Goal: Task Accomplishment & Management: Complete application form

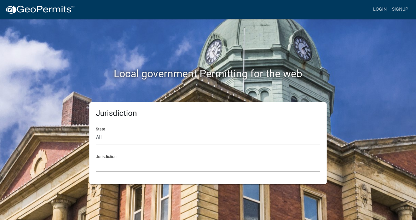
click at [97, 139] on select "All [US_STATE] [US_STATE] [US_STATE] [US_STATE] [US_STATE] [US_STATE] [US_STATE…" at bounding box center [208, 137] width 224 height 13
select select "[US_STATE]"
click at [142, 162] on select "City of [GEOGRAPHIC_DATA], [US_STATE] City of [GEOGRAPHIC_DATA], [US_STATE] Cit…" at bounding box center [208, 165] width 224 height 13
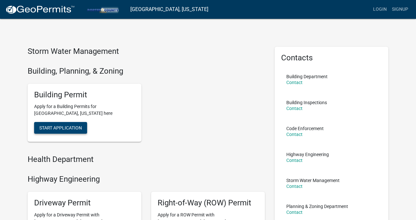
click at [48, 128] on span "Start Application" at bounding box center [60, 128] width 43 height 5
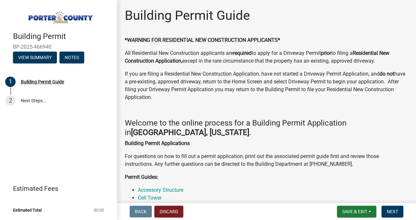
click at [203, 80] on p "If you are filing a Residential New Construction Application, have not started …" at bounding box center [267, 85] width 284 height 31
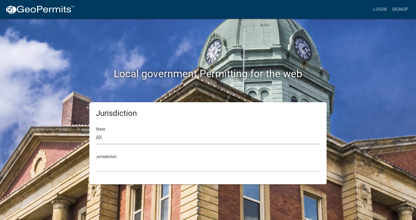
click at [180, 139] on select "All Colorado Georgia Indiana Iowa Kansas Minnesota Ohio South Carolina Wisconsin" at bounding box center [208, 137] width 224 height 13
select select "[US_STATE]"
click at [167, 166] on select "City of Charlestown, Indiana City of Jeffersonville, Indiana City of Logansport…" at bounding box center [208, 165] width 224 height 13
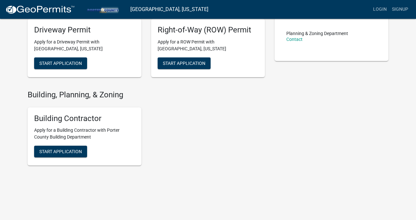
scroll to position [175, 0]
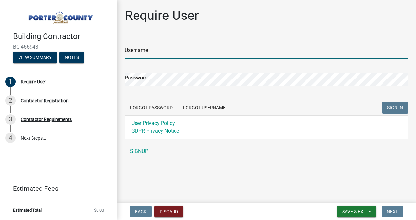
click at [170, 51] on input "Username" at bounding box center [267, 52] width 284 height 13
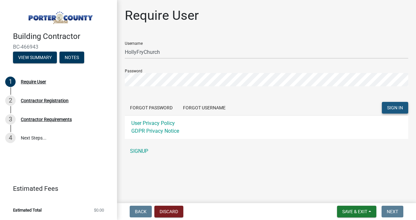
click at [399, 109] on span "SIGN IN" at bounding box center [395, 107] width 16 height 5
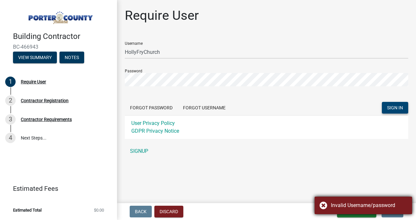
click at [323, 207] on div "Invalid Username/password" at bounding box center [364, 206] width 98 height 18
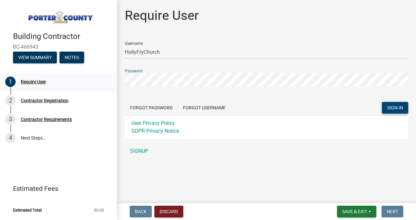
click at [88, 74] on div "Building Contractor BC-466943 View Summary Notes 1 Require User 2 Contractor Re…" at bounding box center [208, 110] width 416 height 220
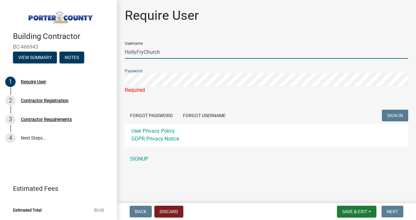
click at [169, 52] on input "HollyFryChurch" at bounding box center [267, 52] width 284 height 13
type input "[EMAIL_ADDRESS][DOMAIN_NAME]"
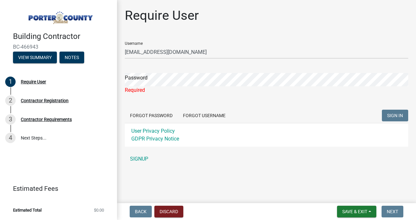
click at [205, 122] on div "Forgot Password Forgot Username SIGN IN" at bounding box center [267, 116] width 284 height 13
click at [154, 114] on button "Forgot Password" at bounding box center [151, 116] width 53 height 12
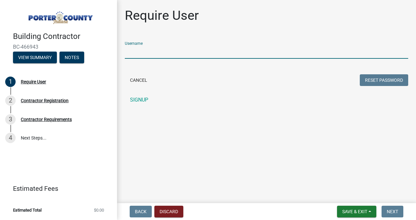
click at [175, 51] on input "Username" at bounding box center [267, 52] width 284 height 13
type input "HollyFry"
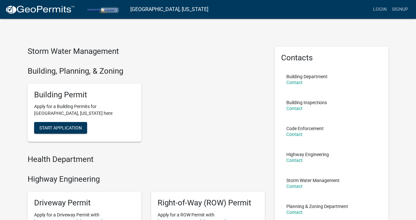
click at [205, 88] on div "Building Permit Apply for a Building Permits for Porter County, Indiana here St…" at bounding box center [146, 113] width 247 height 69
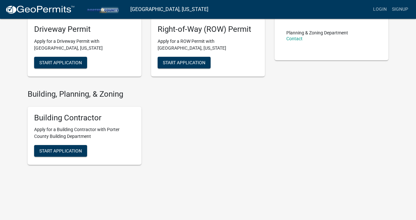
scroll to position [175, 0]
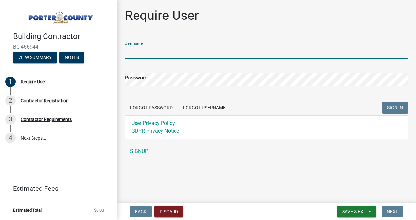
click at [174, 48] on input "Username" at bounding box center [267, 52] width 284 height 13
type input "HollyFryChurch"
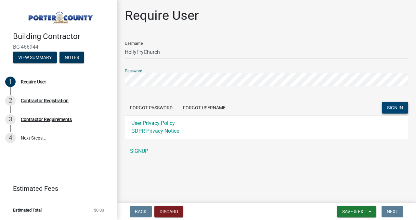
click at [399, 104] on button "SIGN IN" at bounding box center [395, 108] width 26 height 12
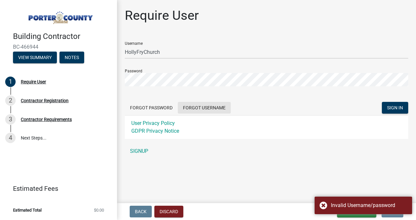
click at [207, 106] on button "Forgot Username" at bounding box center [204, 108] width 53 height 12
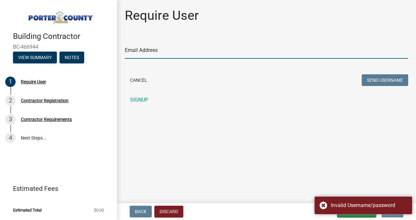
click at [146, 56] on input "Email Address" at bounding box center [267, 52] width 284 height 13
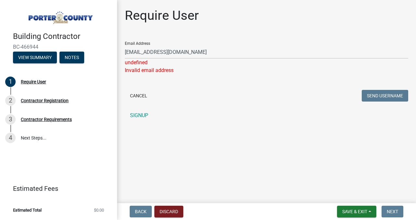
click at [382, 104] on div "Email Address HollyFryChurch@comcast.net undefined Invalid email address Cancel…" at bounding box center [267, 79] width 284 height 86
click at [133, 64] on div "undefined" at bounding box center [267, 63] width 284 height 8
click at [152, 50] on input "[EMAIL_ADDRESS][DOMAIN_NAME]" at bounding box center [267, 52] width 284 height 13
drag, startPoint x: 160, startPoint y: 50, endPoint x: 87, endPoint y: 52, distance: 73.2
click at [87, 52] on div "Building Contractor BC-466944 View Summary Notes 1 Require User 2 Contractor Re…" at bounding box center [208, 110] width 416 height 220
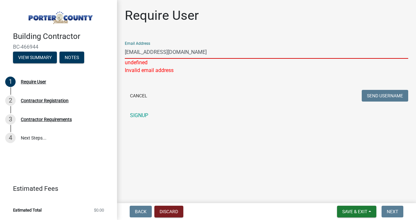
type input "DChurch75@comcast.net"
click at [200, 92] on div "Cancel Send Username" at bounding box center [267, 96] width 284 height 13
click at [144, 115] on link "SIGNUP" at bounding box center [267, 115] width 284 height 13
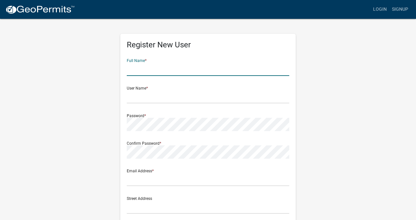
click at [156, 72] on input "text" at bounding box center [208, 69] width 163 height 13
type input "David Church"
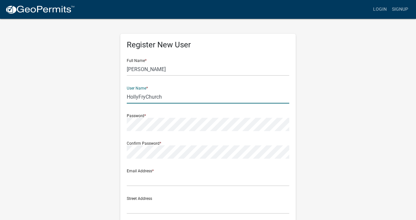
type input "HollyFryChurch"
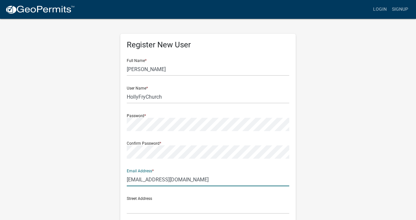
type input "[EMAIL_ADDRESS][DOMAIN_NAME]"
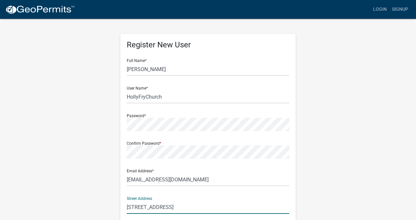
type input "[STREET_ADDRESS]"
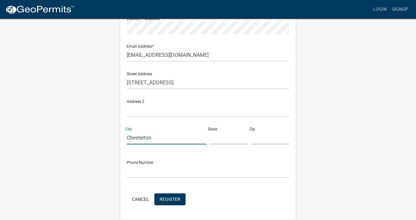
type input "Chesterton"
type input "IN"
type input "46304"
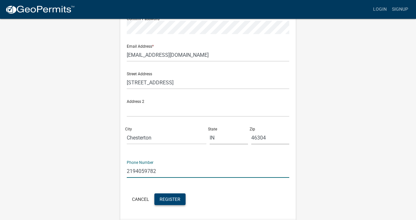
type input "2194059782"
click at [174, 201] on span "Register" at bounding box center [170, 199] width 21 height 5
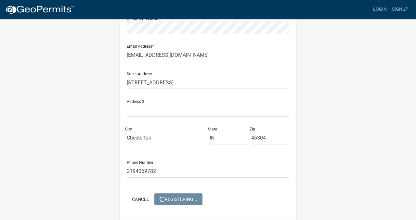
scroll to position [0, 0]
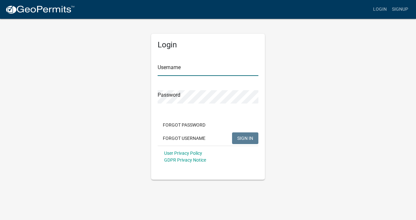
click at [213, 65] on input "Username" at bounding box center [208, 69] width 101 height 13
type input "HollyFryChurch"
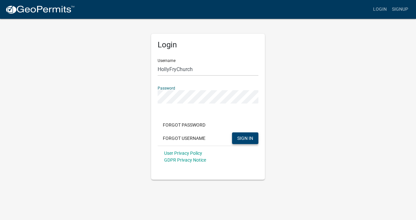
click at [246, 137] on span "SIGN IN" at bounding box center [245, 138] width 16 height 5
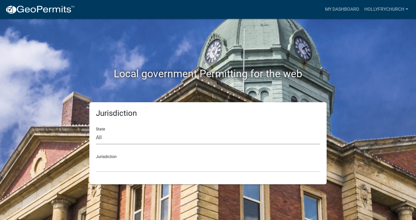
click at [182, 138] on select "All [US_STATE] [US_STATE] [US_STATE] [US_STATE] [US_STATE] [US_STATE] [US_STATE…" at bounding box center [208, 137] width 224 height 13
select select "[US_STATE]"
click at [124, 166] on select "City of [GEOGRAPHIC_DATA], [US_STATE] City of [GEOGRAPHIC_DATA], [US_STATE] Cit…" at bounding box center [208, 165] width 224 height 13
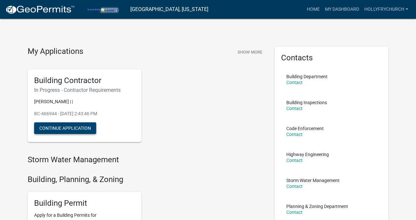
click at [50, 129] on button "Continue Application" at bounding box center [65, 129] width 62 height 12
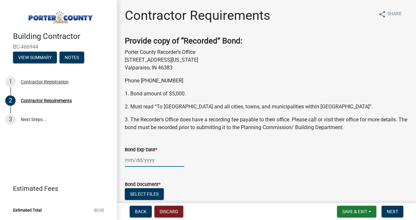
click at [129, 161] on div at bounding box center [155, 160] width 60 height 13
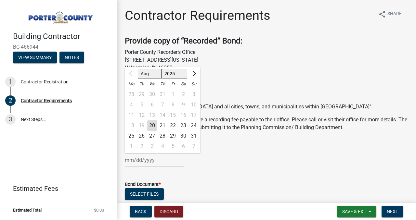
click at [177, 72] on select "2025 2026 2027 2028 2029 2030 2031 2032 2033 2034 2035 2036 2037 2038 2039 2040…" at bounding box center [175, 74] width 26 height 10
select select "2026"
click at [156, 72] on select "Jan Feb Mar Apr May Jun Jul Aug Sep Oct Nov Dec" at bounding box center [151, 74] width 26 height 10
select select "11"
click at [183, 101] on div "7" at bounding box center [183, 105] width 10 height 10
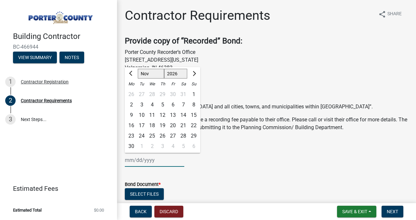
type input "11/07/2026"
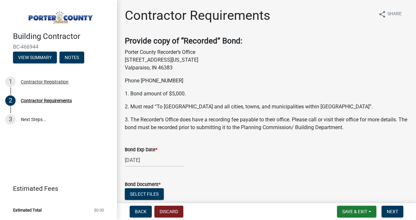
click at [215, 159] on div "11/07/2026" at bounding box center [267, 160] width 284 height 13
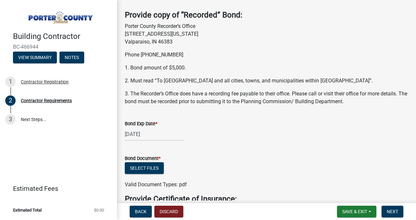
scroll to position [39, 0]
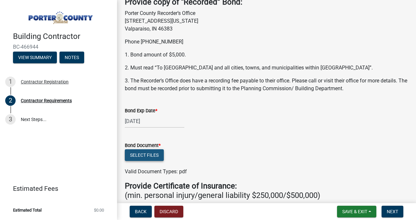
click at [146, 154] on button "Select files" at bounding box center [144, 156] width 39 height 12
click at [207, 110] on div "Bond Exp Date *" at bounding box center [267, 111] width 284 height 8
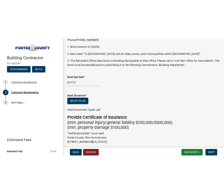
scroll to position [91, 0]
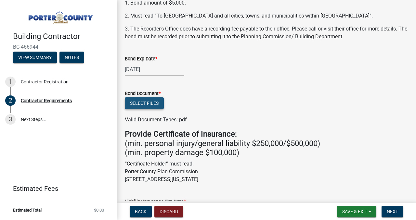
click at [156, 100] on button "Select files" at bounding box center [144, 104] width 39 height 12
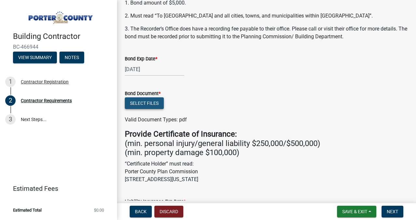
click at [156, 100] on button "Select files" at bounding box center [144, 104] width 39 height 12
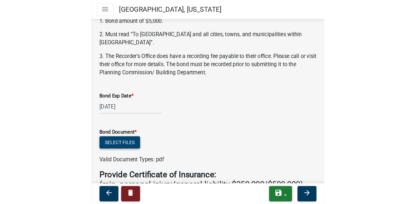
scroll to position [116, 0]
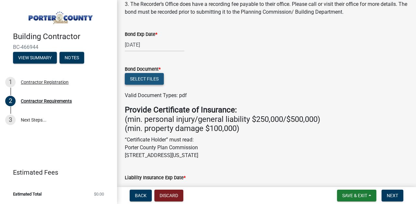
click at [154, 77] on button "Select files" at bounding box center [144, 79] width 39 height 12
click at [155, 77] on button "Select files" at bounding box center [144, 79] width 39 height 12
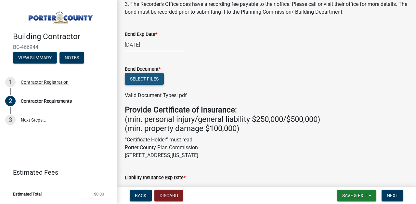
click at [155, 77] on button "Select files" at bounding box center [144, 79] width 39 height 12
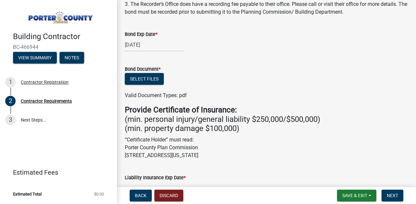
click at [256, 43] on div "11/07/2026" at bounding box center [267, 44] width 284 height 13
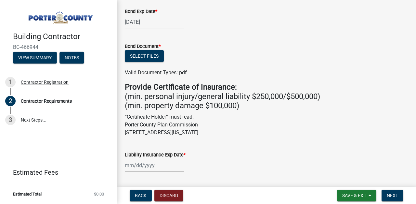
scroll to position [136, 0]
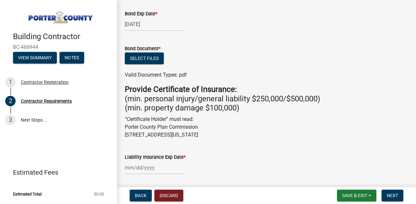
click at [142, 169] on div at bounding box center [155, 167] width 60 height 13
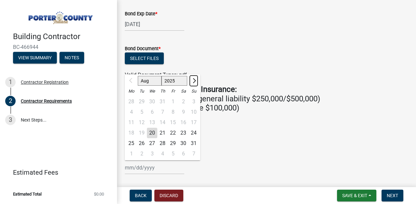
click at [194, 78] on button "Next month" at bounding box center [194, 80] width 8 height 10
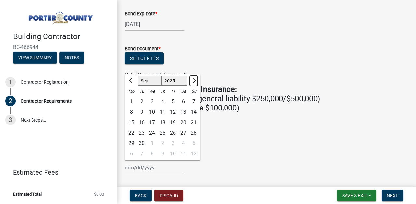
click at [194, 78] on button "Next month" at bounding box center [194, 80] width 8 height 10
select select "12"
click at [152, 101] on div "3" at bounding box center [152, 101] width 10 height 10
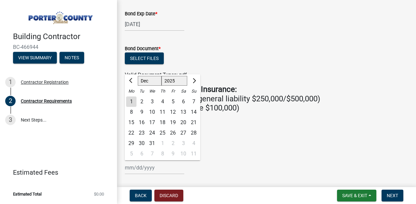
type input "12/03/2025"
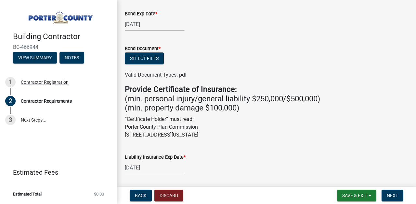
click at [225, 70] on ul at bounding box center [267, 68] width 284 height 5
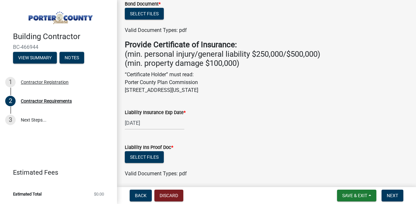
scroll to position [182, 0]
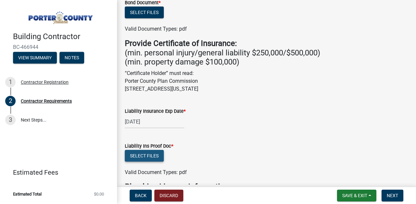
click at [149, 157] on button "Select files" at bounding box center [144, 156] width 39 height 12
click at [149, 8] on button "Select files" at bounding box center [144, 13] width 39 height 12
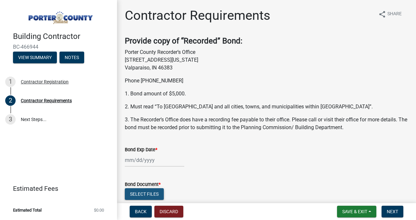
click at [135, 196] on button "Select files" at bounding box center [144, 195] width 39 height 12
click at [392, 212] on span "Next" at bounding box center [392, 211] width 11 height 5
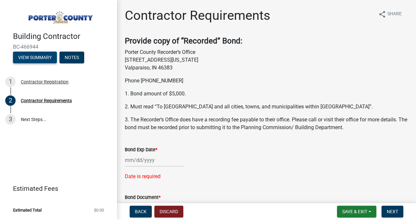
click at [44, 56] on button "View Summary" at bounding box center [35, 58] width 44 height 12
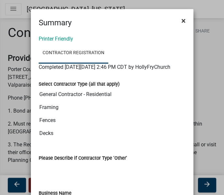
click at [184, 17] on span "×" at bounding box center [183, 20] width 4 height 9
